Goal: Information Seeking & Learning: Learn about a topic

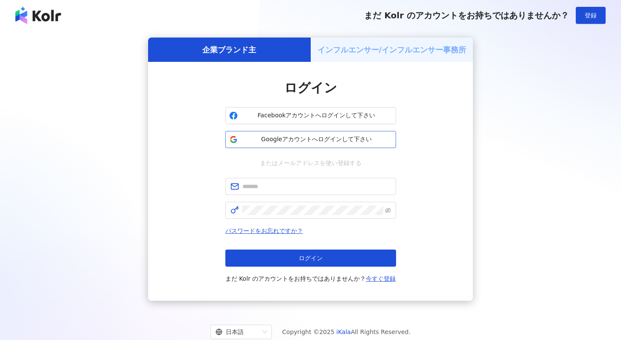
click at [300, 140] on span "Googleアカウントへログインして下さい" at bounding box center [316, 139] width 151 height 9
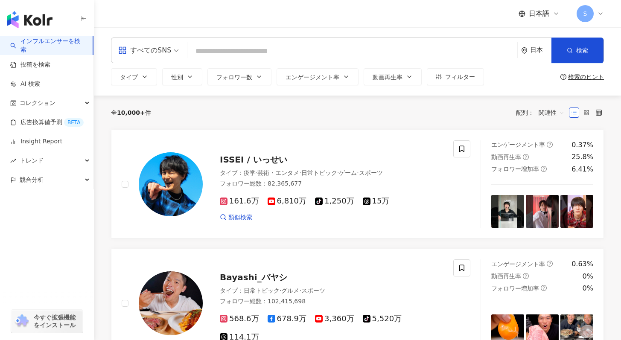
click at [157, 51] on div "すべてのSNS" at bounding box center [144, 51] width 53 height 14
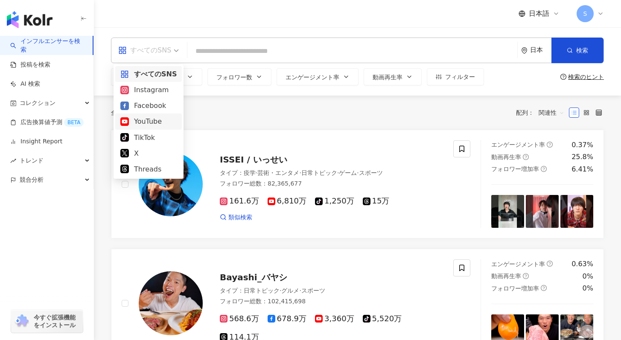
click at [150, 118] on div "YouTube" at bounding box center [148, 121] width 56 height 11
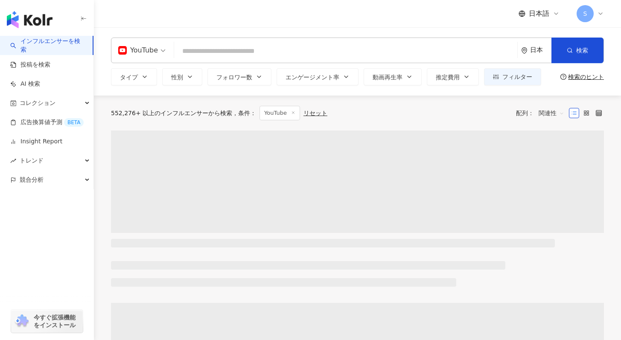
click at [259, 52] on input "search" at bounding box center [345, 51] width 336 height 16
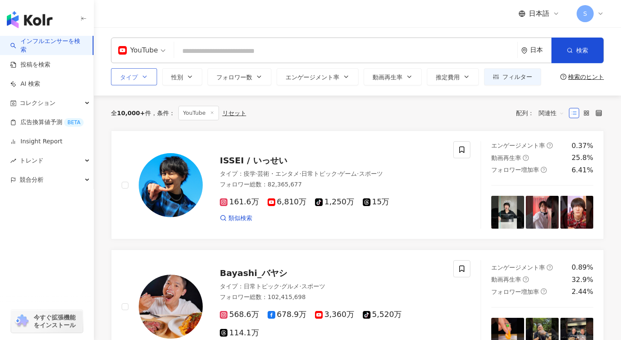
click at [155, 83] on button "タイプ" at bounding box center [134, 76] width 46 height 17
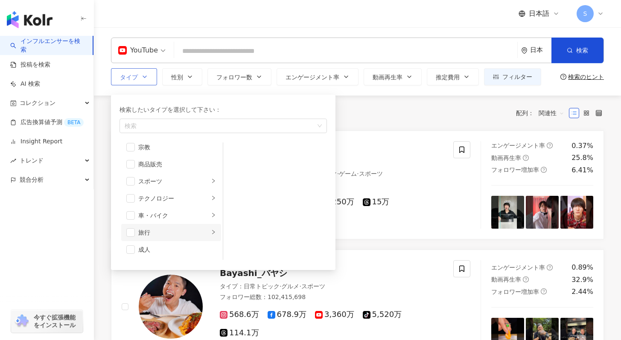
click at [169, 230] on div "旅行" at bounding box center [173, 232] width 71 height 9
click at [265, 188] on div "日本旅行" at bounding box center [281, 186] width 78 height 9
click at [362, 102] on div "全 10,000+ 件 条件 ： YouTube リセット 配列： 関連性" at bounding box center [357, 113] width 493 height 35
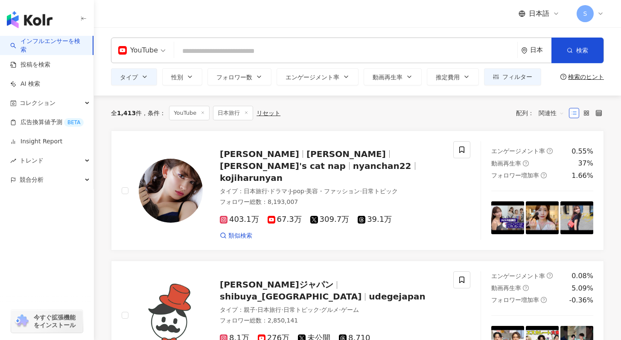
click at [535, 48] on div "日本" at bounding box center [540, 49] width 21 height 7
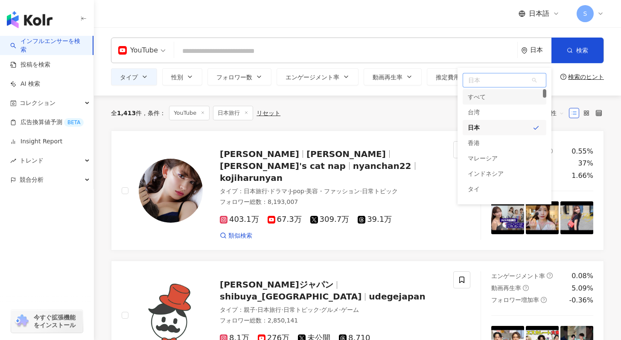
click at [485, 75] on span "日本" at bounding box center [504, 80] width 83 height 14
type input "*"
type input "****"
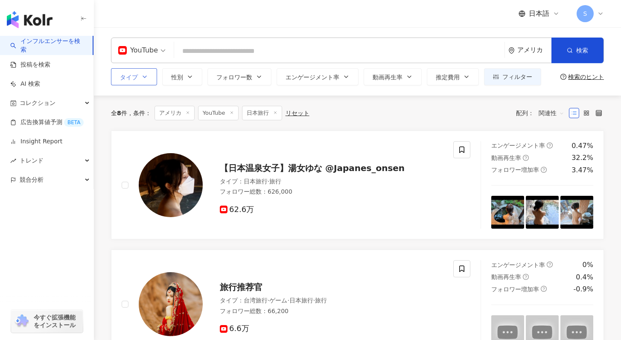
click at [135, 71] on button "タイプ" at bounding box center [134, 76] width 46 height 17
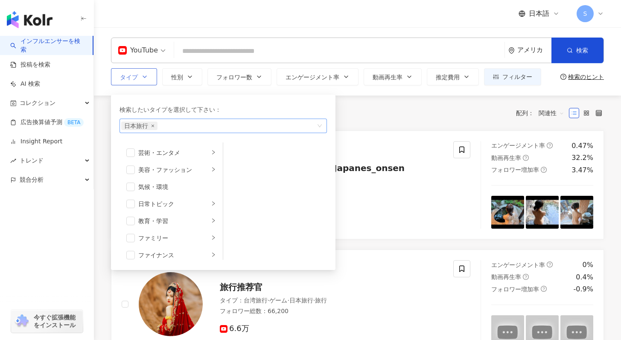
click at [151, 124] on icon "close" at bounding box center [152, 125] width 3 height 3
click at [169, 231] on div "旅行" at bounding box center [173, 232] width 71 height 9
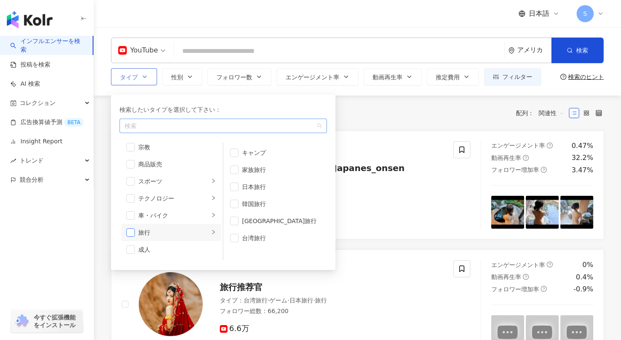
click at [133, 232] on span "button" at bounding box center [130, 232] width 9 height 9
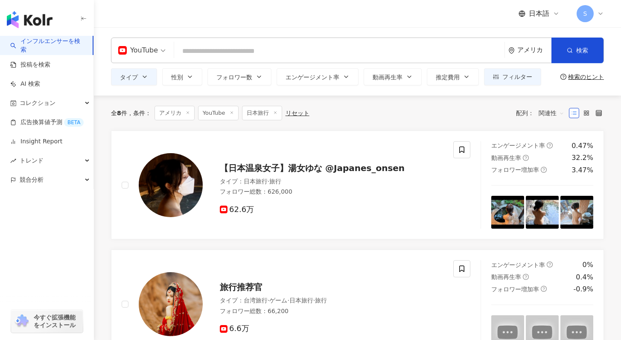
click at [370, 105] on div "全 8 件 条件 ： アメリカ YouTube 日本旅行 リセット 配列： 関連性" at bounding box center [357, 113] width 493 height 35
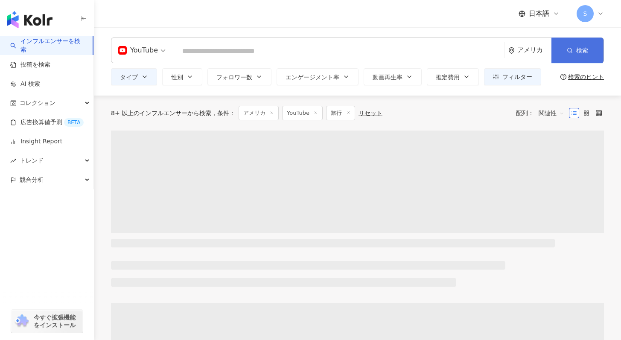
click at [560, 55] on button "検索" at bounding box center [577, 51] width 52 height 26
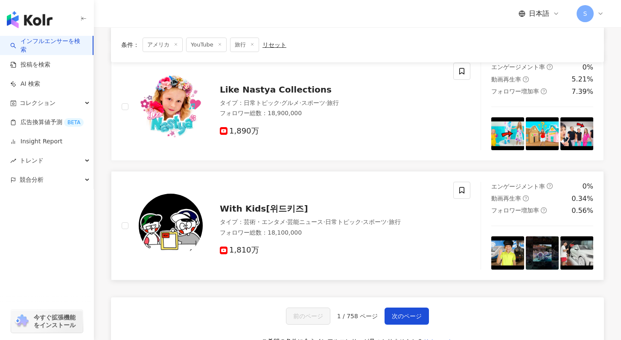
scroll to position [1404, 0]
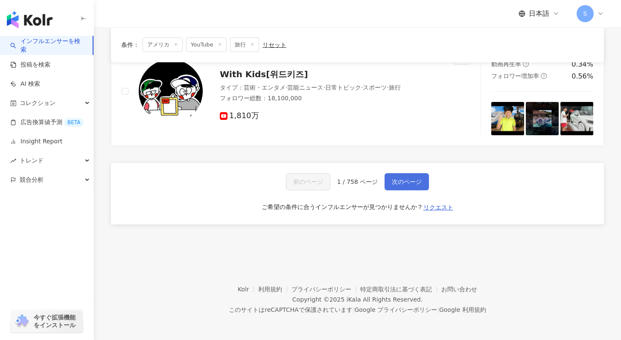
click at [408, 178] on span "次のページ" at bounding box center [407, 181] width 30 height 7
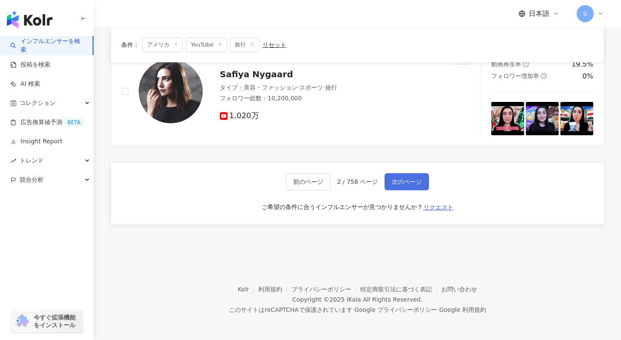
click at [414, 185] on button "次のページ" at bounding box center [406, 181] width 44 height 17
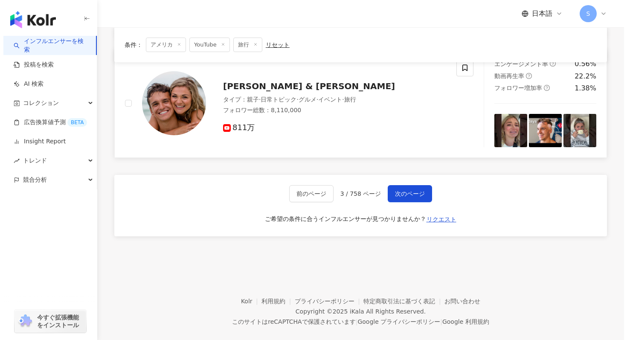
scroll to position [1375, 0]
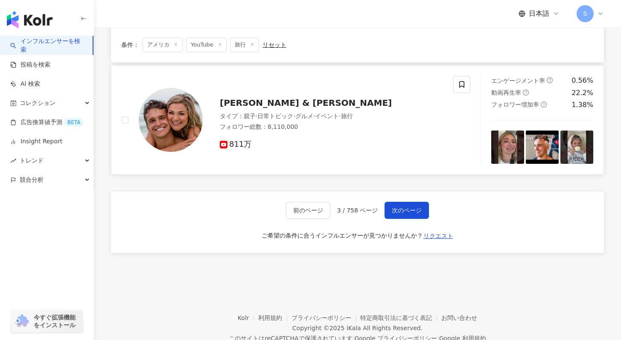
click at [250, 94] on div "Matt & Abby タイプ ： 親子 · 日常トピック · グルメ · イベント · 旅行 フォロワー総数 ： 8,110,000 811万" at bounding box center [323, 120] width 240 height 60
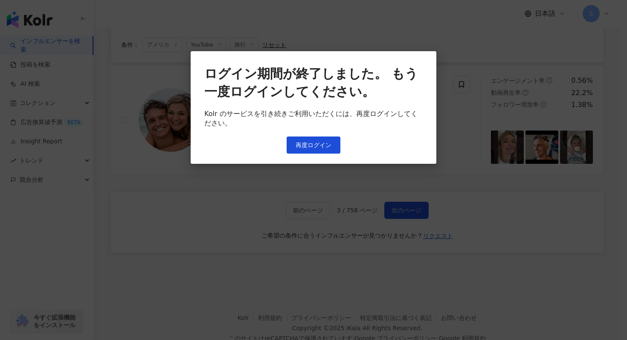
drag, startPoint x: 320, startPoint y: 160, endPoint x: 325, endPoint y: 169, distance: 10.2
click at [320, 160] on div "ログイン期間が終了しました。 もう一度ログインしてください。 Kolr のサービスを引き続きご利用いただくには、再度ログインしてください。 再度ログイン" at bounding box center [314, 107] width 246 height 113
drag, startPoint x: 335, startPoint y: 182, endPoint x: 402, endPoint y: 110, distance: 97.8
click at [340, 177] on div "ログイン期間が終了しました。 もう一度ログインしてください。 Kolr のサービスを引き続きご利用いただくには、再度ログインしてください。 再度ログイン" at bounding box center [313, 170] width 627 height 340
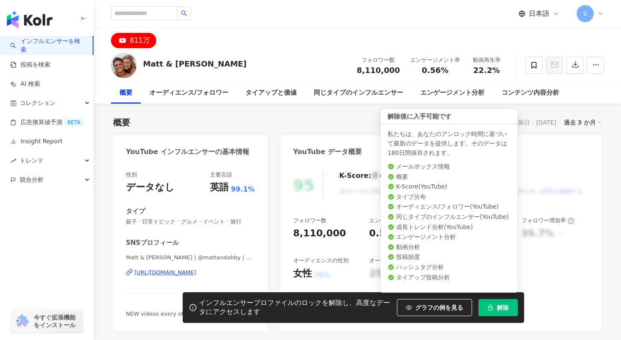
click at [517, 303] on button "解除" at bounding box center [497, 307] width 39 height 17
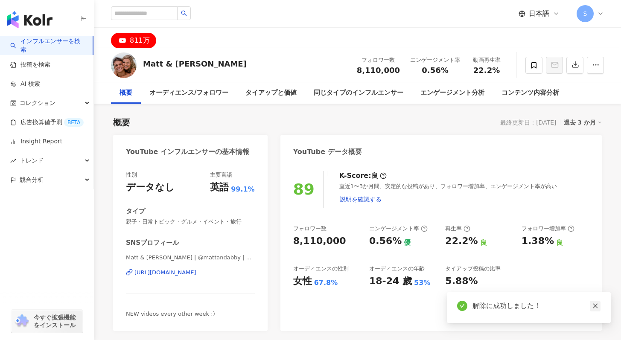
click at [597, 306] on icon "close" at bounding box center [595, 306] width 6 height 6
click at [574, 71] on button "button" at bounding box center [574, 65] width 17 height 17
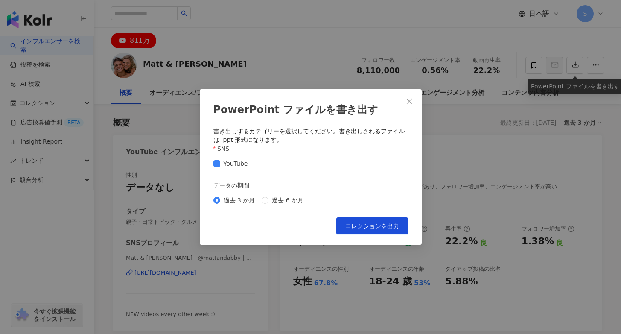
drag, startPoint x: 487, startPoint y: 115, endPoint x: 537, endPoint y: 94, distance: 54.3
click at [487, 115] on div "PowerPoint ファイルを書き出す 書き出しするカテゴリーを選択してください。書き出しされるファイルは .ppt 形式になります。 SNS YouTub…" at bounding box center [310, 167] width 621 height 334
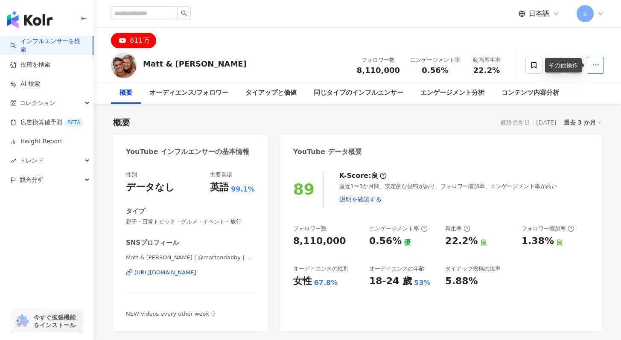
click at [589, 67] on button "button" at bounding box center [594, 65] width 17 height 17
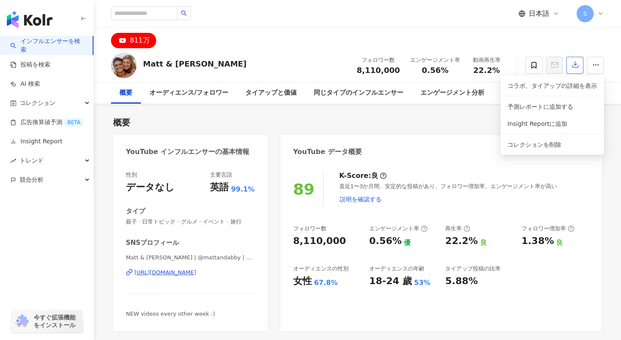
click at [570, 63] on button "button" at bounding box center [574, 65] width 17 height 17
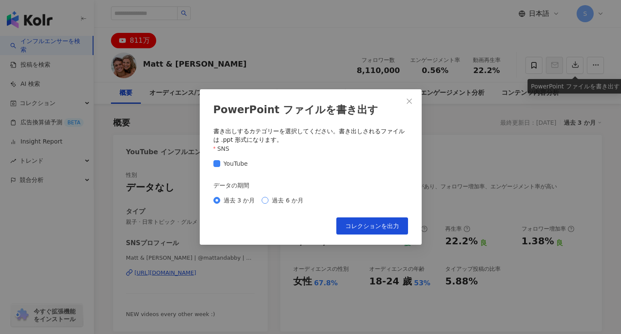
click at [270, 199] on span "過去 6 か月" at bounding box center [287, 199] width 38 height 9
click at [366, 219] on button "コレクションを出力" at bounding box center [372, 225] width 72 height 17
click at [408, 99] on icon "close" at bounding box center [409, 101] width 7 height 7
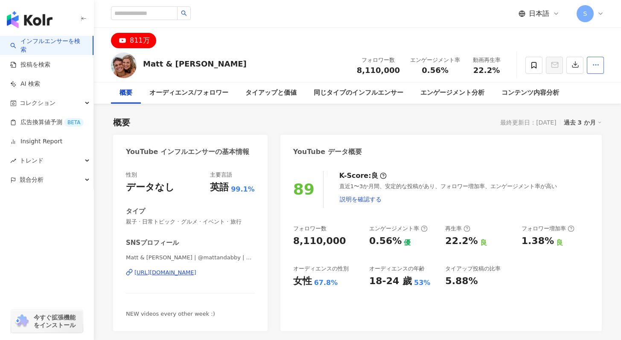
click at [592, 70] on button "button" at bounding box center [594, 65] width 17 height 17
click at [526, 122] on span "Insight Reportに追加" at bounding box center [537, 123] width 60 height 7
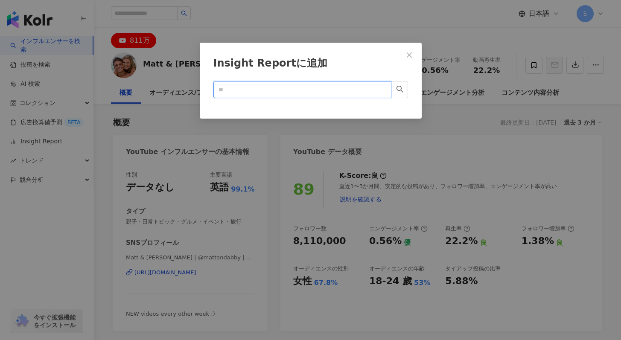
click at [339, 92] on input "text" at bounding box center [298, 89] width 161 height 9
click at [412, 55] on icon "close" at bounding box center [409, 55] width 7 height 7
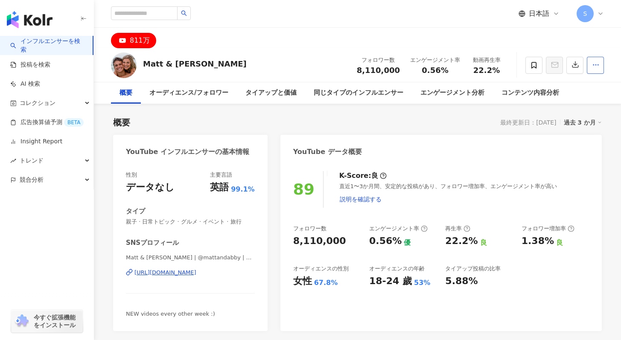
click at [593, 62] on icon "button" at bounding box center [596, 65] width 8 height 8
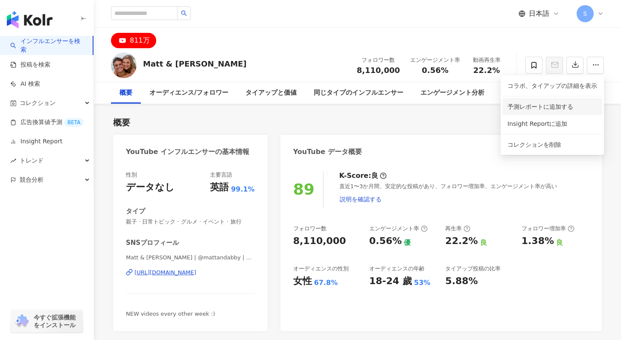
click at [557, 110] on span "予測レポートに追加する" at bounding box center [552, 106] width 90 height 9
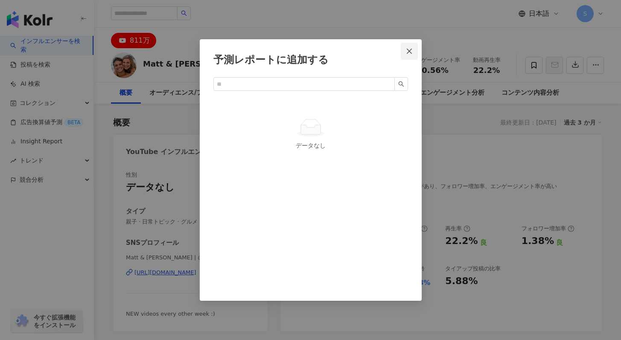
click at [404, 52] on span "Close" at bounding box center [408, 51] width 17 height 7
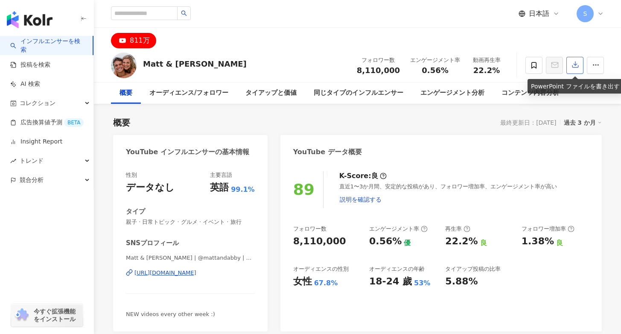
click at [575, 63] on icon "button" at bounding box center [575, 65] width 8 height 8
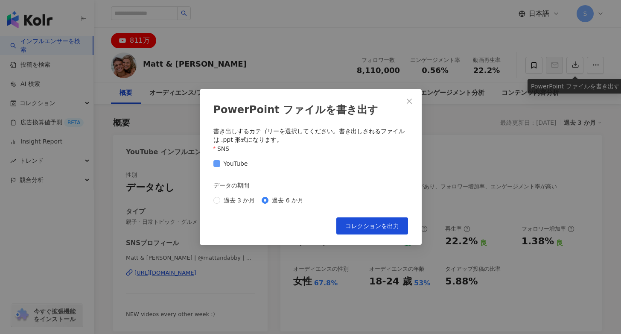
click at [228, 161] on span "YouTube" at bounding box center [235, 163] width 31 height 9
click at [238, 160] on span "YouTube" at bounding box center [235, 163] width 31 height 9
click at [255, 90] on div "PowerPoint ファイルを書き出す 書き出しするカテゴリーを選択してください。書き出しされるファイルは .ppt 形式になります。 SNS YouTub…" at bounding box center [311, 167] width 222 height 156
click at [174, 114] on div "PowerPoint ファイルを書き出す 書き出しするカテゴリーを選択してください。書き出しされるファイルは .ppt 形式になります。 SNS YouTub…" at bounding box center [310, 167] width 621 height 334
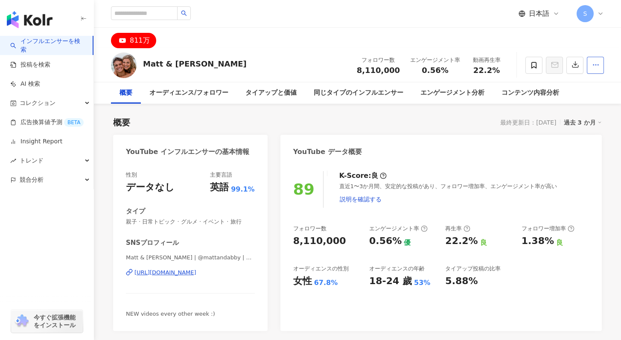
click at [597, 65] on icon "button" at bounding box center [596, 65] width 8 height 8
click at [555, 124] on span "Insight Reportに追加" at bounding box center [537, 123] width 60 height 7
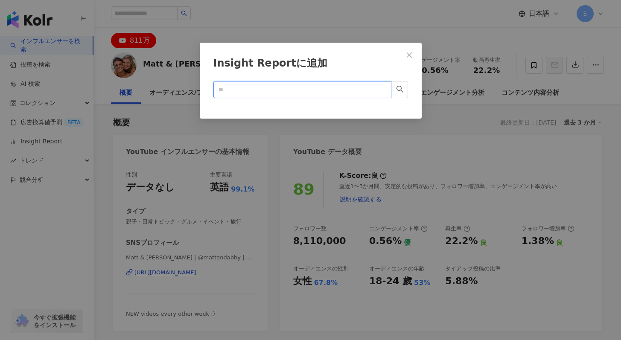
click at [224, 85] on input "text" at bounding box center [298, 89] width 161 height 9
click at [399, 95] on button "button" at bounding box center [399, 89] width 17 height 17
click at [359, 86] on input "text" at bounding box center [298, 89] width 161 height 9
click at [402, 53] on span "Close" at bounding box center [408, 55] width 17 height 7
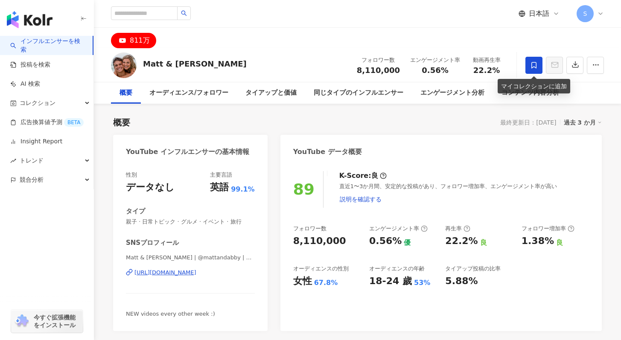
click at [540, 64] on span at bounding box center [533, 65] width 17 height 17
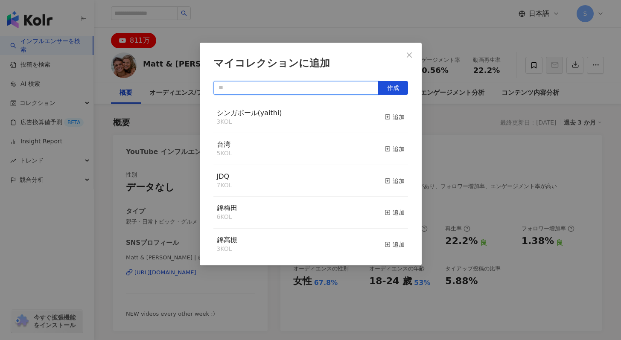
click at [333, 88] on input "text" at bounding box center [295, 88] width 165 height 14
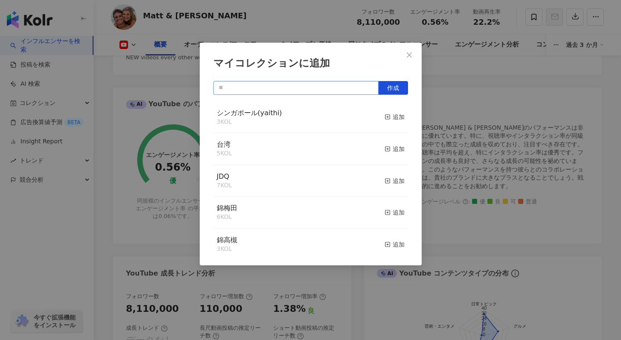
scroll to position [234, 0]
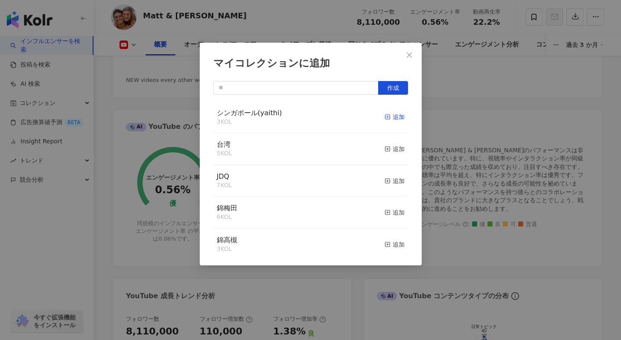
click at [392, 116] on div "追加" at bounding box center [394, 116] width 20 height 9
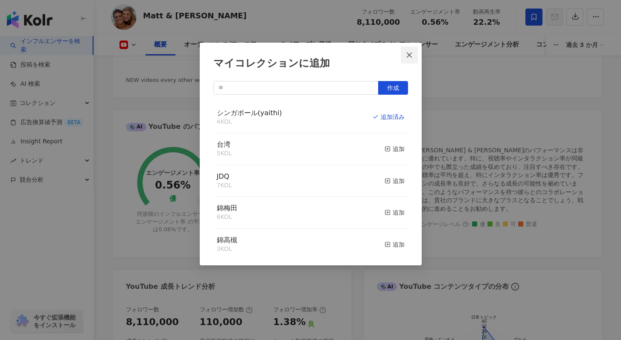
click at [408, 56] on icon "close" at bounding box center [408, 54] width 5 height 5
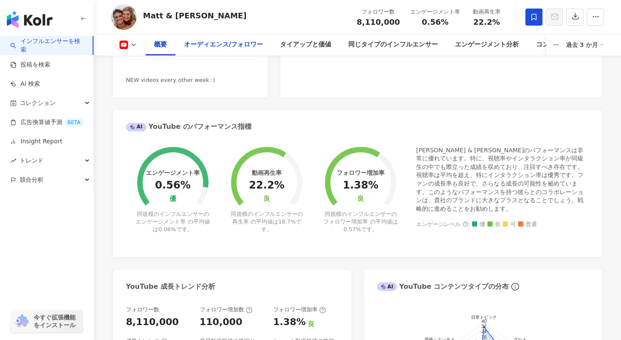
click at [251, 52] on div "オーディエンス/フォロワー" at bounding box center [223, 44] width 96 height 21
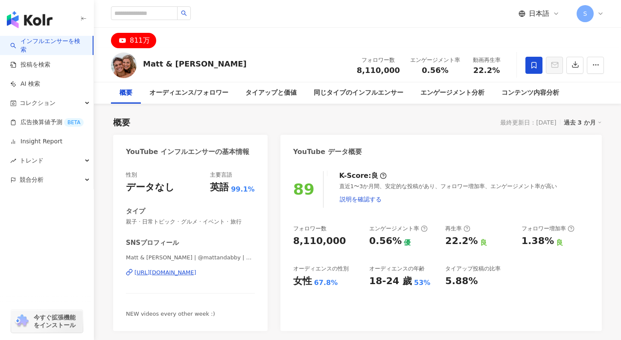
click at [601, 8] on div "S" at bounding box center [589, 13] width 27 height 17
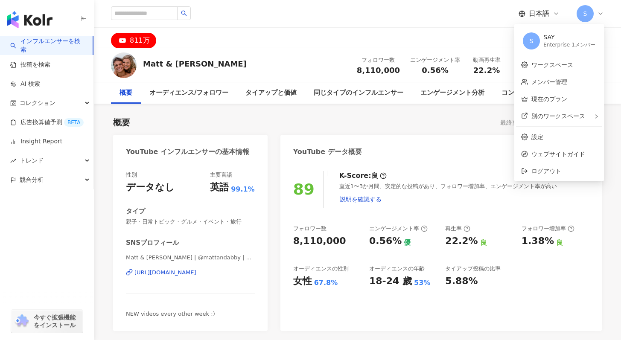
click at [459, 28] on div "811万" at bounding box center [357, 38] width 527 height 20
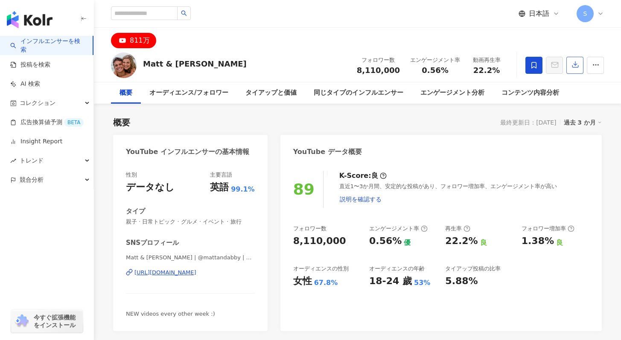
click at [582, 64] on button "button" at bounding box center [574, 65] width 17 height 17
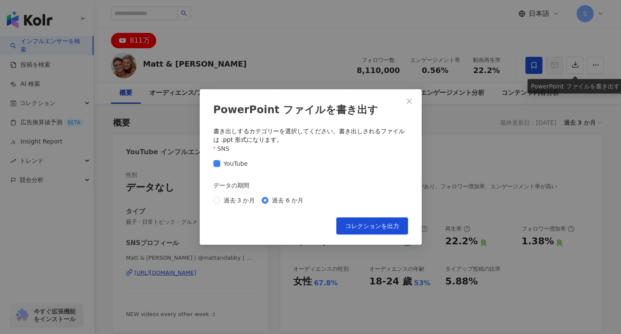
click at [268, 67] on div "PowerPoint ファイルを書き出す 書き出しするカテゴリーを選択してください。書き出しされるファイルは .ppt 形式になります。 SNS YouTub…" at bounding box center [310, 167] width 621 height 334
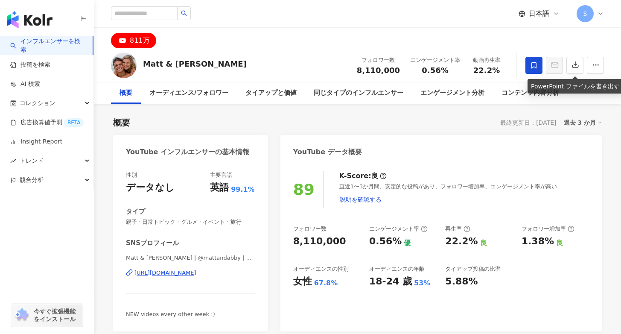
click at [243, 49] on div "Matt & Abby フォロワー数 8,110,000 エンゲージメント率 0.56% 動画再生率 22.2%" at bounding box center [357, 65] width 527 height 34
click at [590, 59] on button "button" at bounding box center [594, 65] width 17 height 17
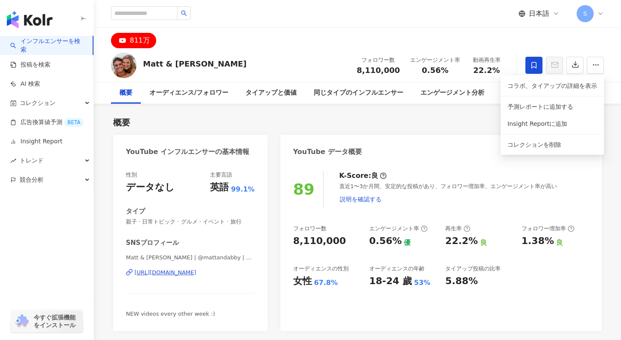
click at [294, 54] on div "Matt & Abby フォロワー数 8,110,000 エンゲージメント率 0.56% 動画再生率 22.2%" at bounding box center [357, 65] width 527 height 34
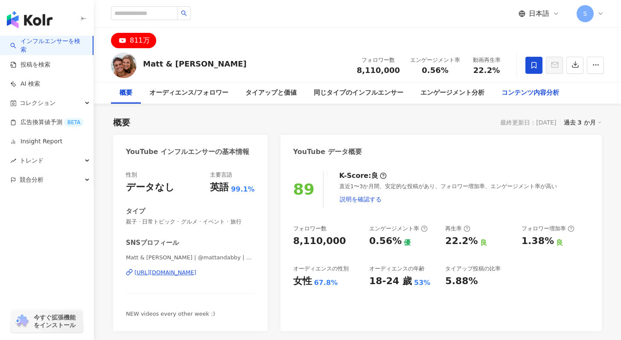
click at [527, 88] on div "コンテンツ内容分析" at bounding box center [530, 93] width 58 height 10
click at [358, 200] on span "説明を確認する" at bounding box center [360, 199] width 42 height 7
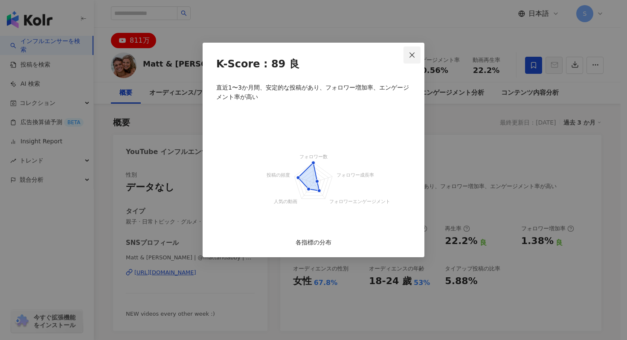
click at [416, 61] on button "Close" at bounding box center [411, 54] width 17 height 17
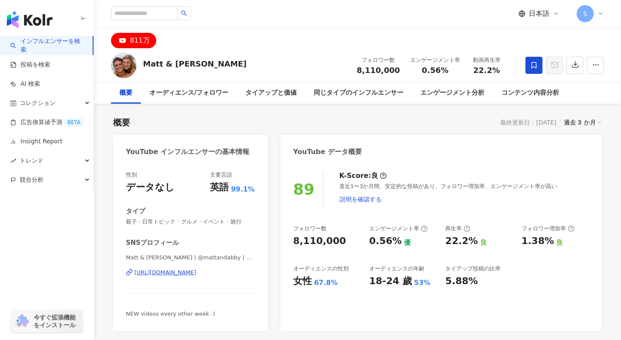
click at [148, 38] on button "811万" at bounding box center [133, 40] width 45 height 15
click at [184, 93] on div "オーディエンス/フォロワー" at bounding box center [188, 93] width 79 height 10
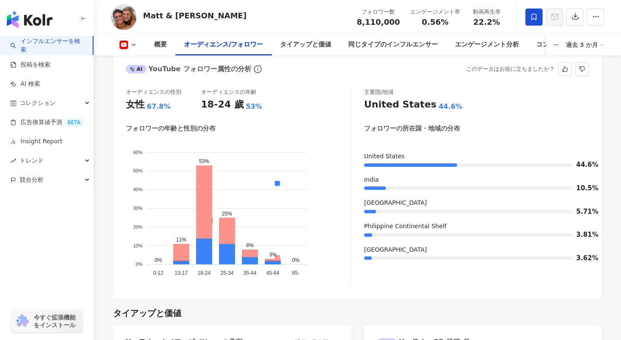
scroll to position [755, 0]
